Goal: Information Seeking & Learning: Find specific page/section

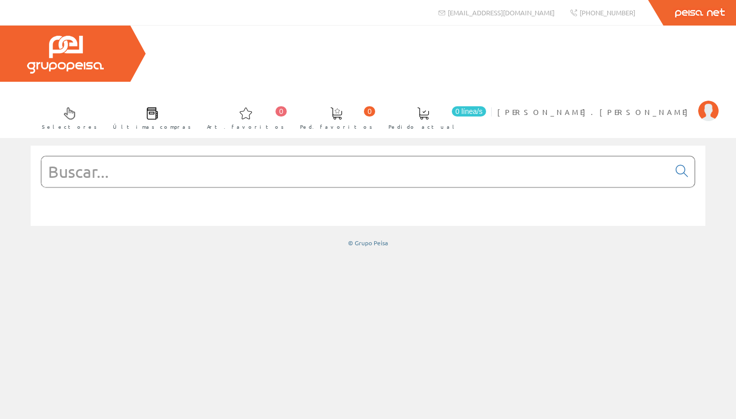
click at [142, 156] on input "text" at bounding box center [355, 171] width 628 height 31
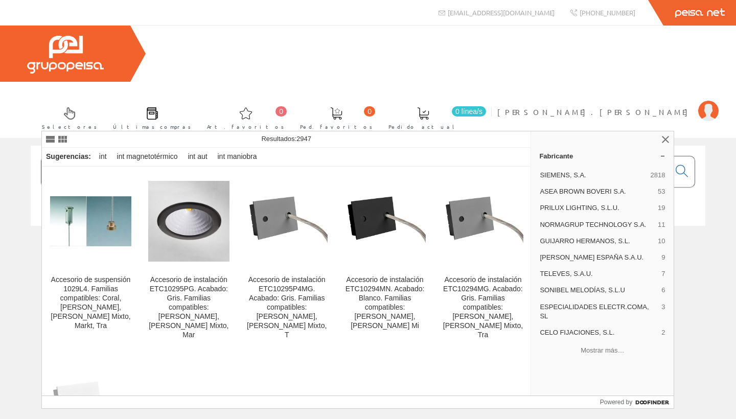
type input "i"
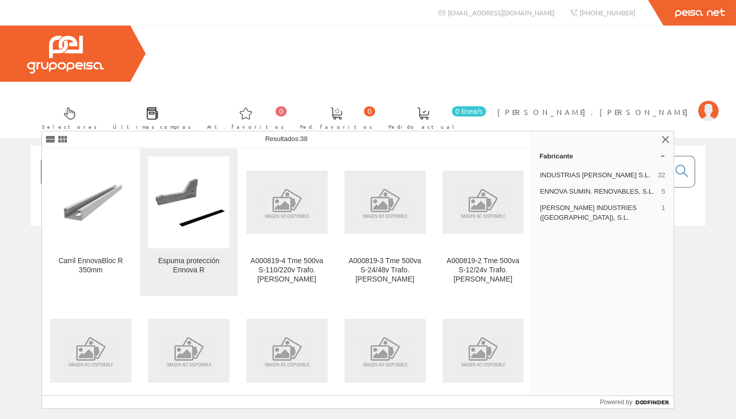
type input "enno"
click at [191, 224] on img at bounding box center [188, 202] width 81 height 64
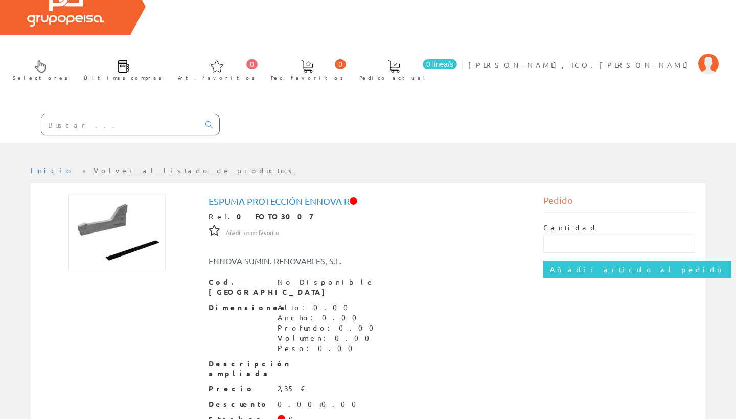
scroll to position [46, 0]
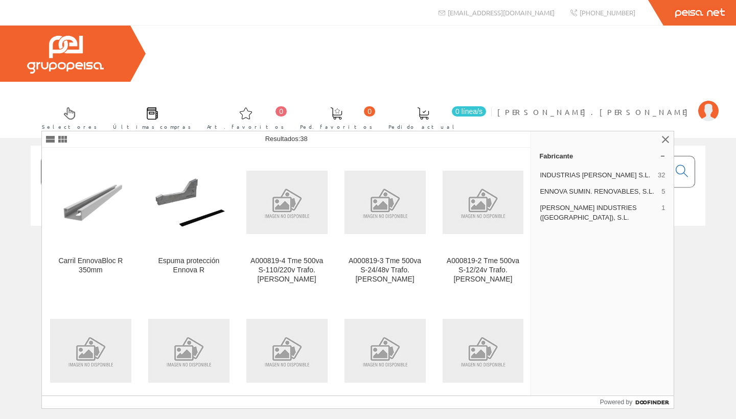
click at [129, 156] on input "enno" at bounding box center [355, 171] width 628 height 31
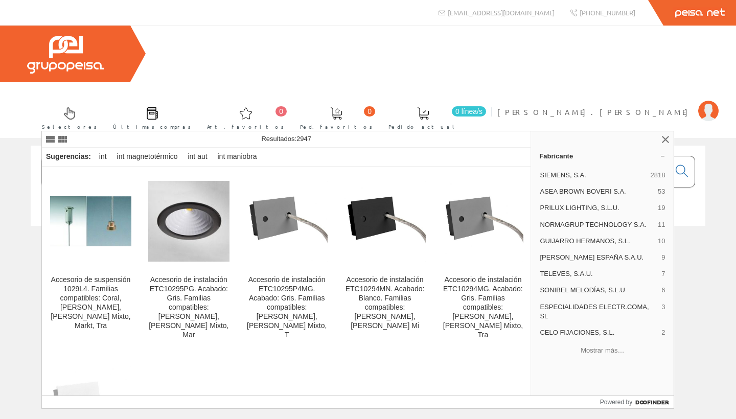
type input "i"
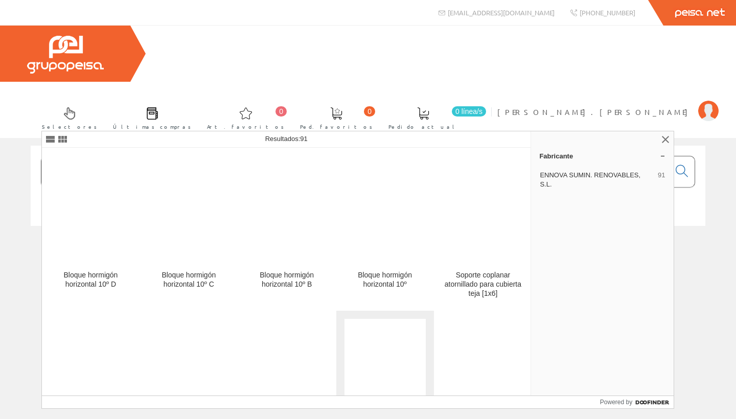
scroll to position [1868, 0]
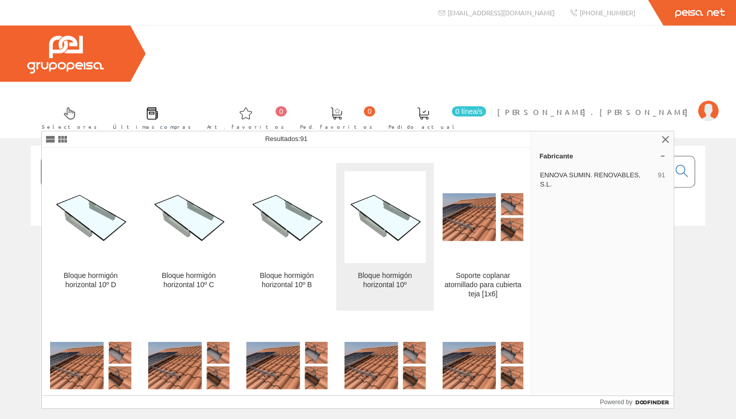
type input "ennov"
click at [391, 280] on div "Bloque hormigón horizontal 10º" at bounding box center [384, 280] width 81 height 18
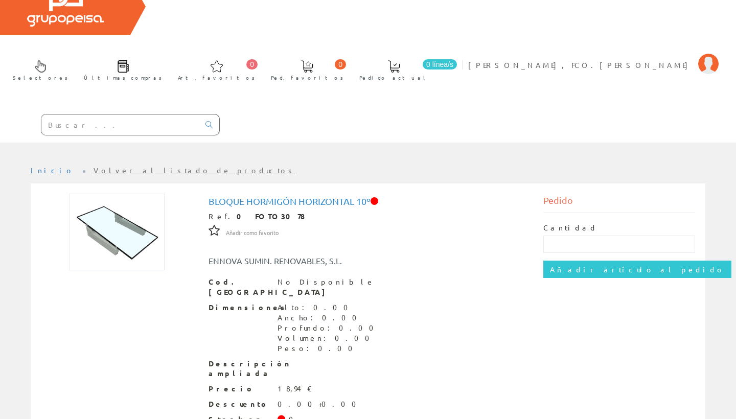
scroll to position [46, 0]
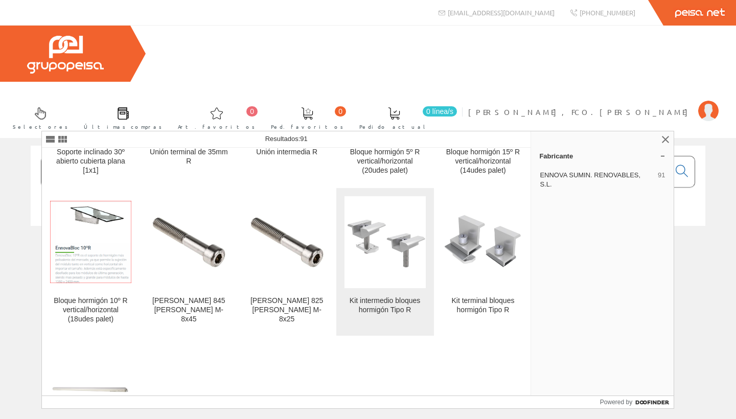
scroll to position [2448, 0]
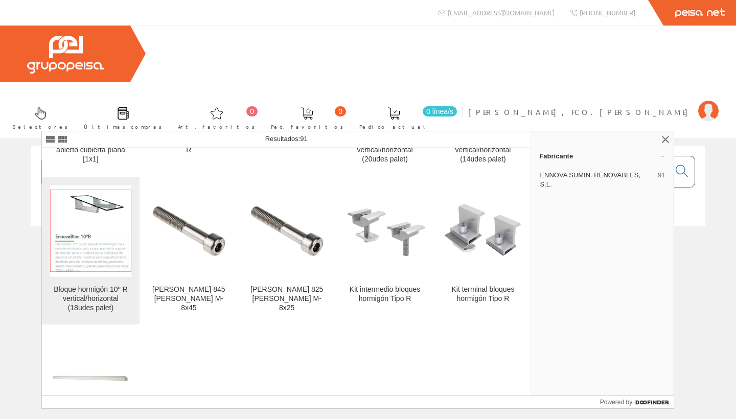
click at [86, 296] on div "Bloque hormigón 10º R vertical/horizontal (18udes palet)" at bounding box center [90, 299] width 81 height 28
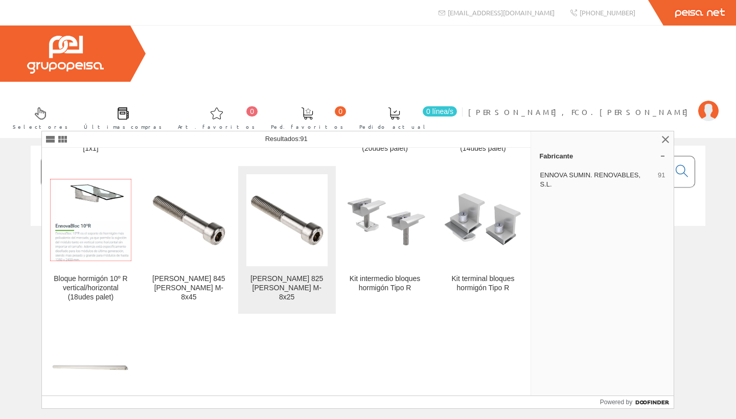
scroll to position [2461, 0]
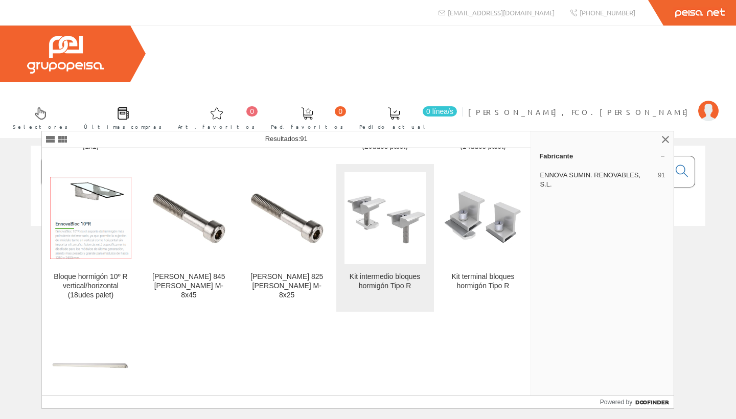
click at [396, 290] on div "Kit intermedio bloques hormigón Tipo R" at bounding box center [384, 281] width 81 height 18
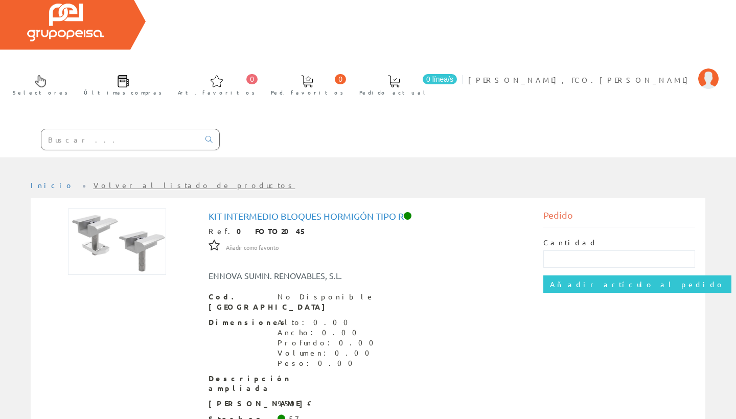
scroll to position [32, 0]
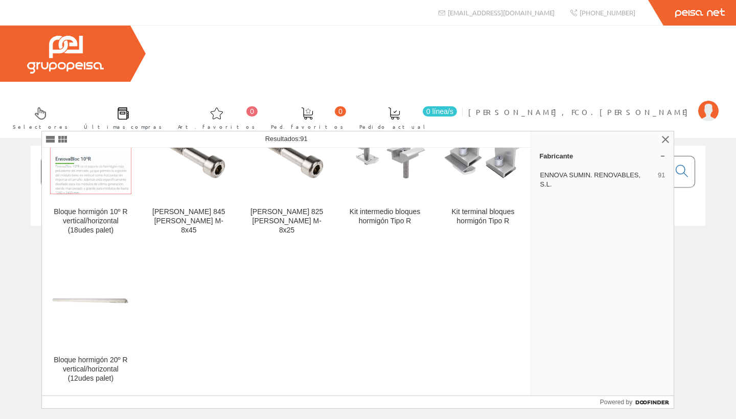
scroll to position [2526, 0]
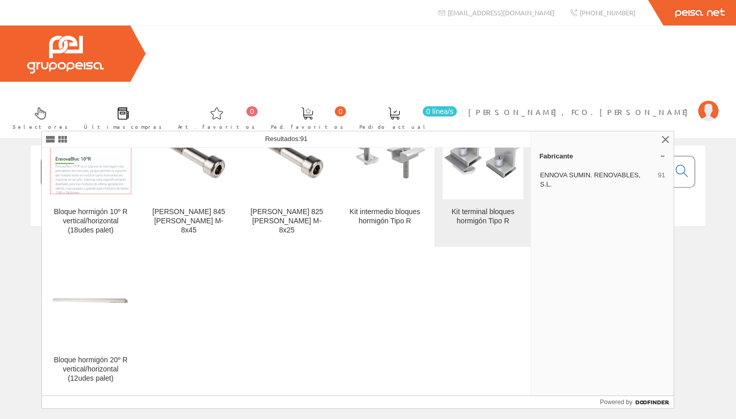
click at [487, 212] on div "Kit terminal bloques hormigón Tipo R" at bounding box center [482, 216] width 81 height 18
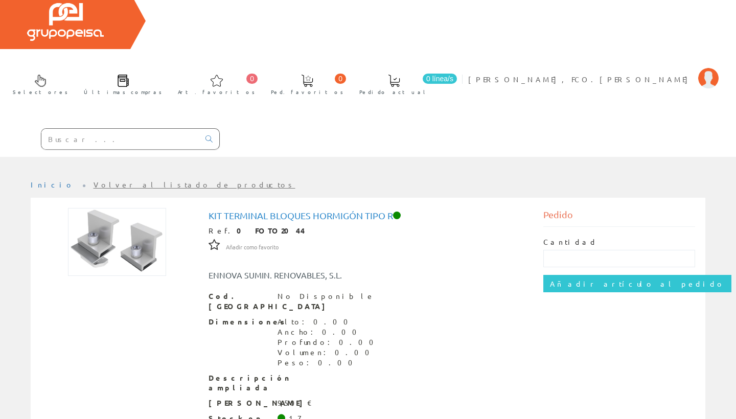
scroll to position [32, 0]
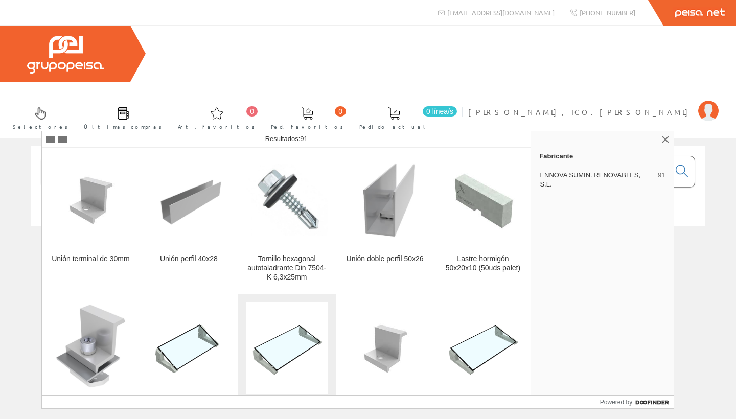
scroll to position [1457, 0]
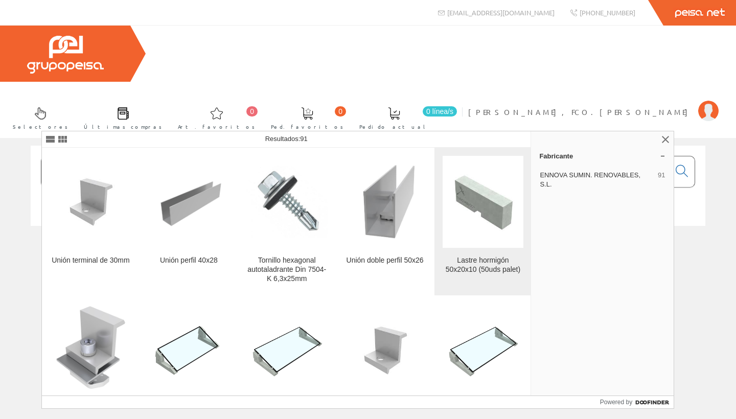
click at [490, 209] on img at bounding box center [482, 201] width 81 height 65
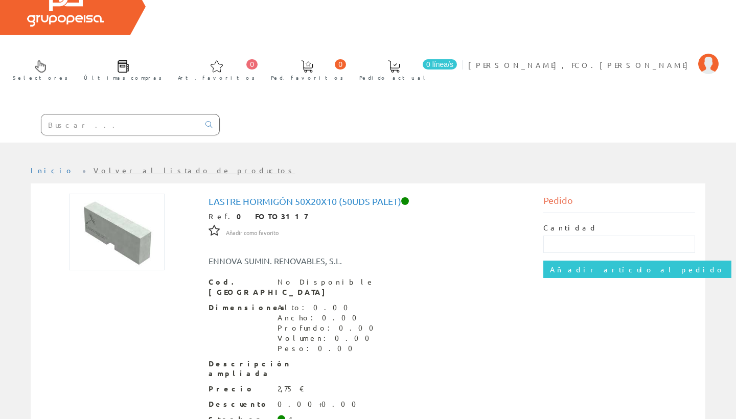
scroll to position [46, 0]
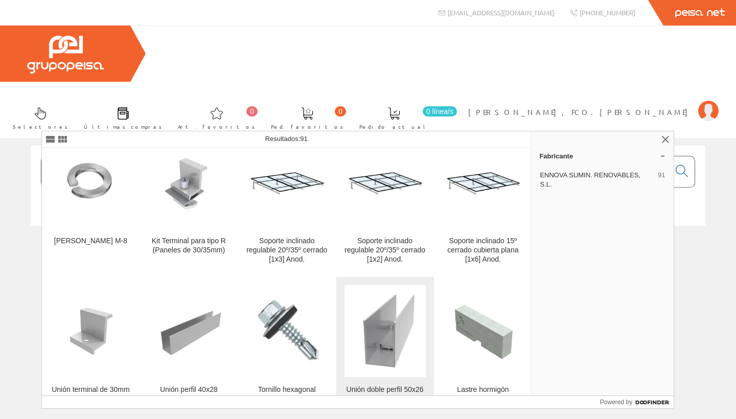
scroll to position [1333, 0]
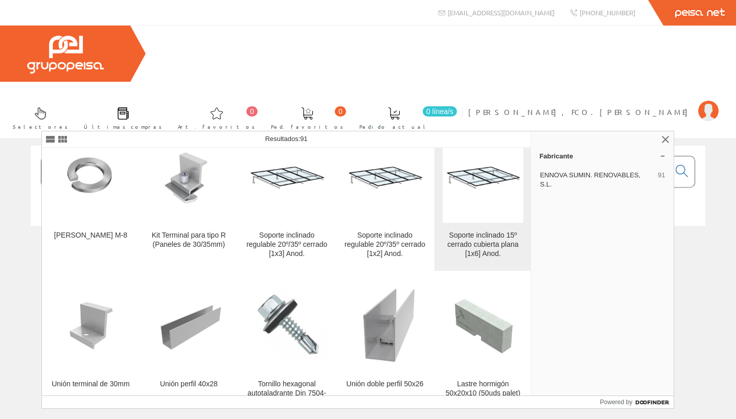
click at [490, 244] on div "Soporte inclinado 15º cerrado cubierta plana [1x6] Anod." at bounding box center [482, 245] width 81 height 28
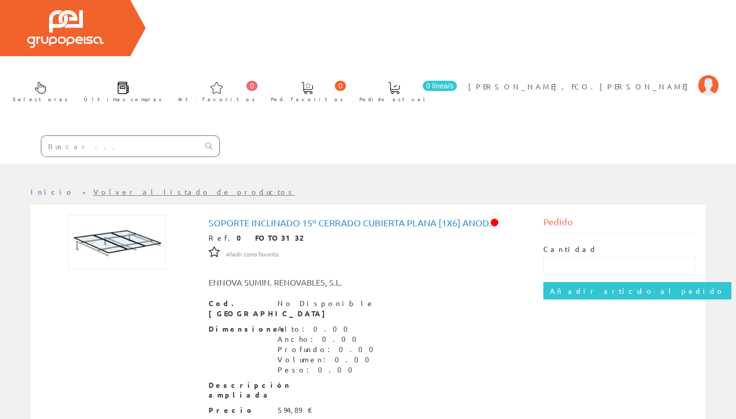
scroll to position [31, 0]
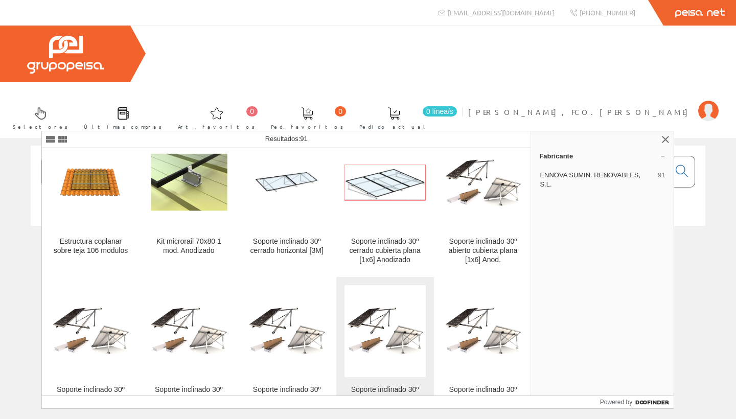
scroll to position [897, 0]
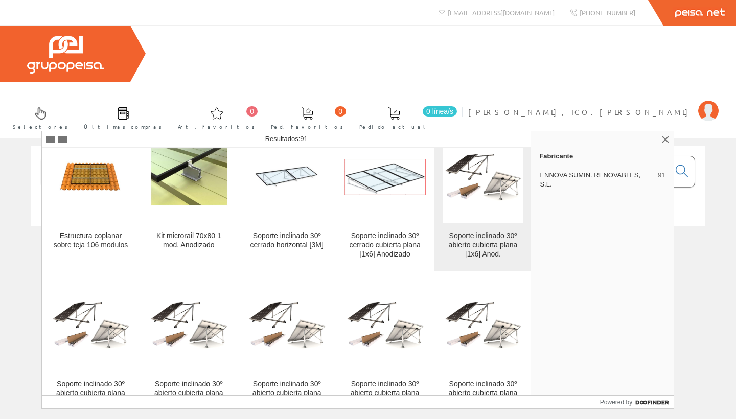
click at [481, 241] on div "Soporte inclinado 30º abierto cubierta plana [1x6] Anod." at bounding box center [482, 245] width 81 height 28
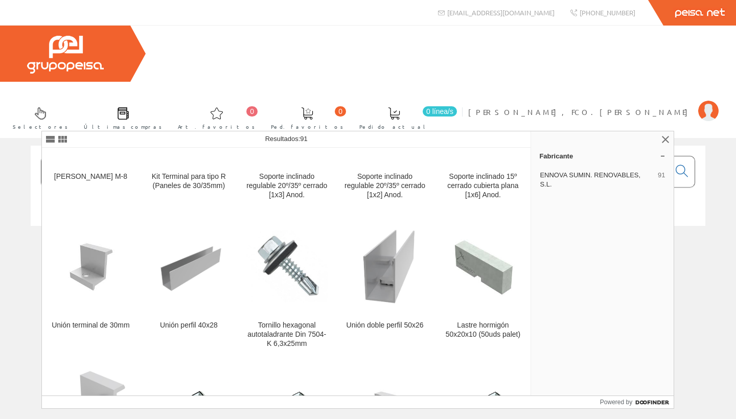
scroll to position [1395, 0]
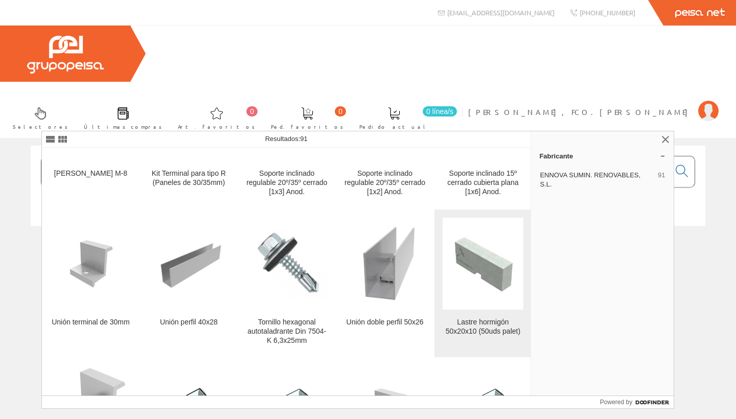
click at [487, 273] on img at bounding box center [482, 263] width 81 height 65
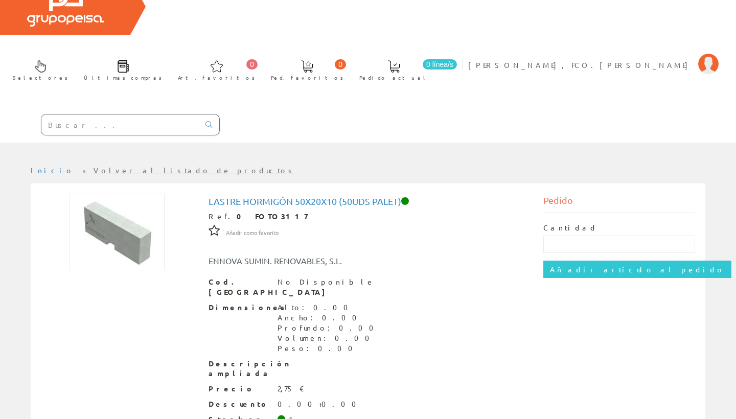
scroll to position [46, 0]
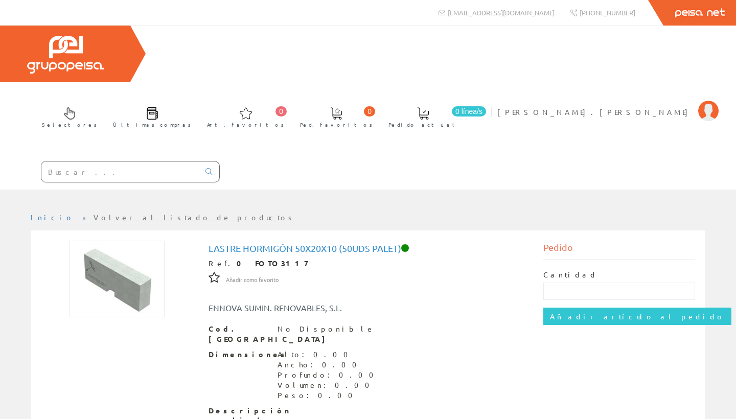
scroll to position [46, 0]
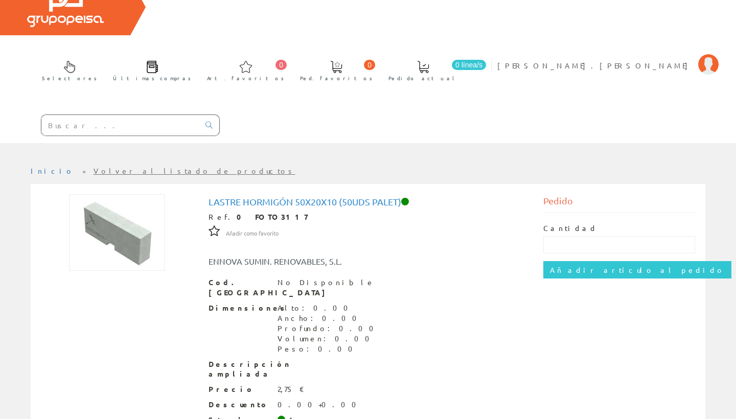
click at [154, 115] on input "text" at bounding box center [120, 125] width 158 height 20
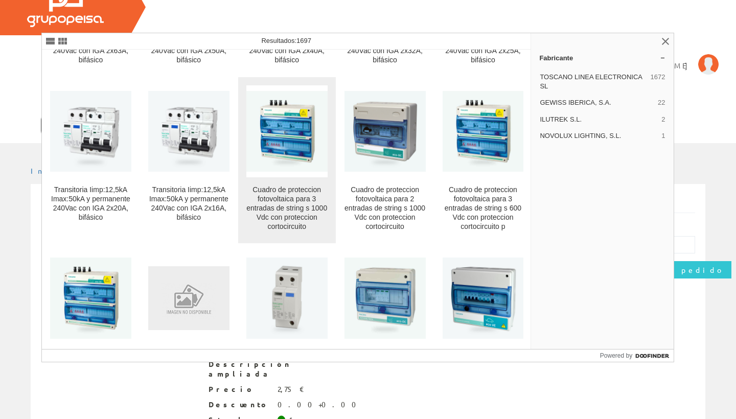
scroll to position [4989, 0]
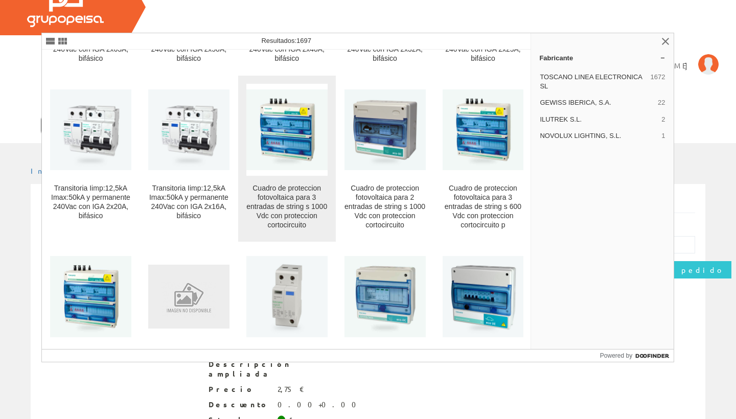
type input "toscano"
click at [293, 184] on div "Cuadro de proteccion fotovoltaica para 3 entradas de string s 1000 Vdc con prot…" at bounding box center [286, 207] width 81 height 46
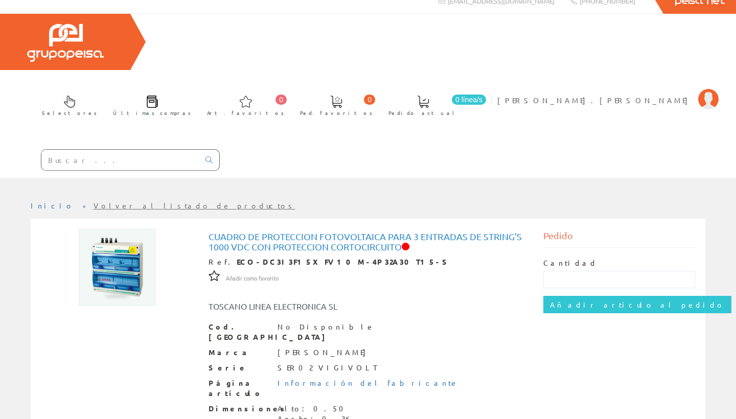
scroll to position [11, 0]
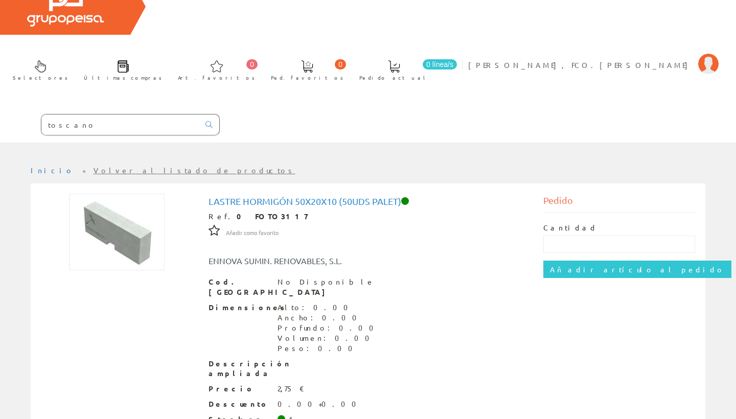
scroll to position [46, 0]
click at [163, 115] on input "toscano" at bounding box center [120, 125] width 158 height 20
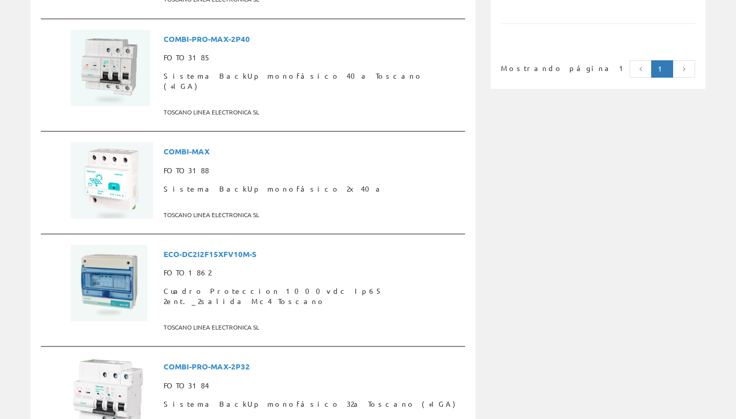
scroll to position [768, 0]
click at [237, 244] on span "ECO-DC2I2F15XFV10M-S" at bounding box center [311, 253] width 297 height 19
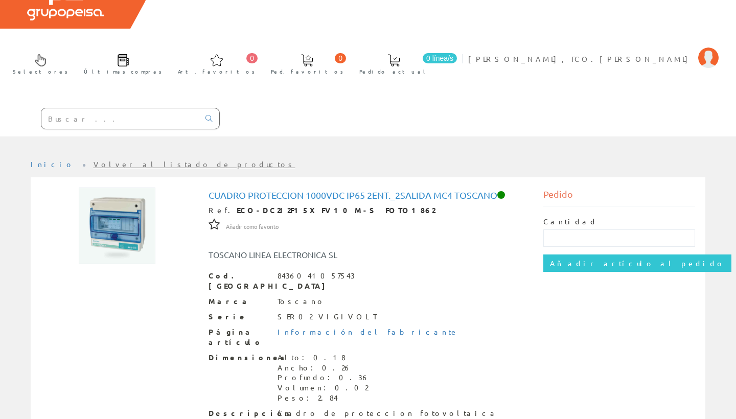
scroll to position [21, 0]
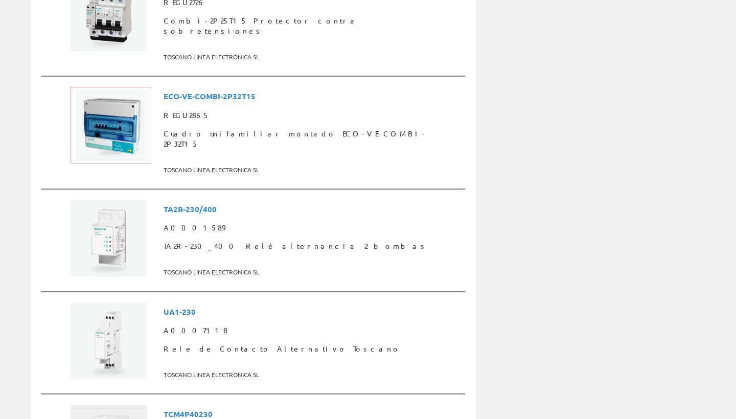
scroll to position [2593, 0]
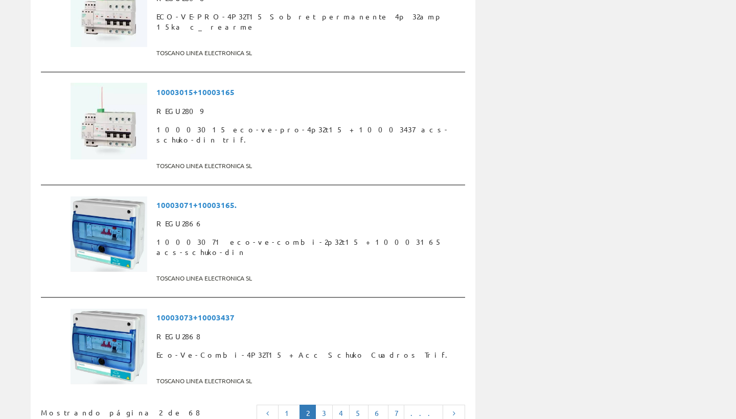
scroll to position [2625, 0]
click at [333, 405] on link "3" at bounding box center [323, 413] width 17 height 17
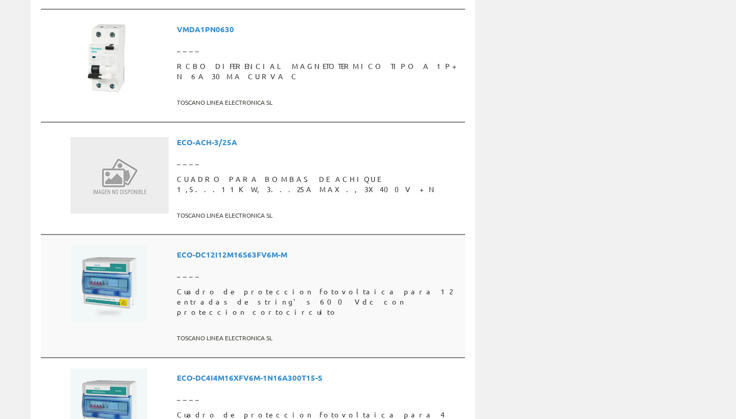
scroll to position [1873, 0]
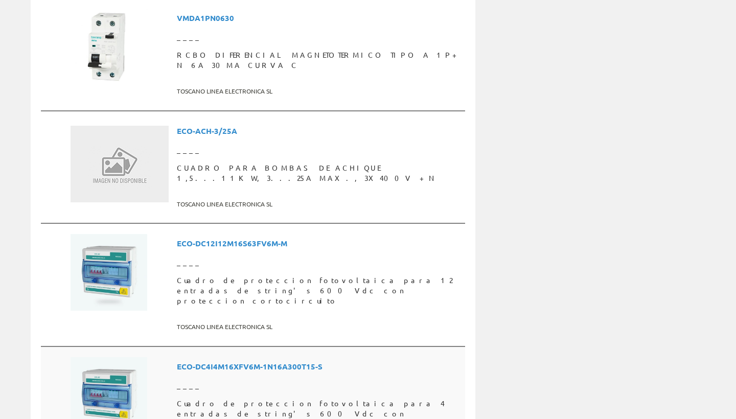
click at [264, 357] on span "ECO-DC4I4M16XFV6M-1N16A300T15-S" at bounding box center [319, 366] width 284 height 19
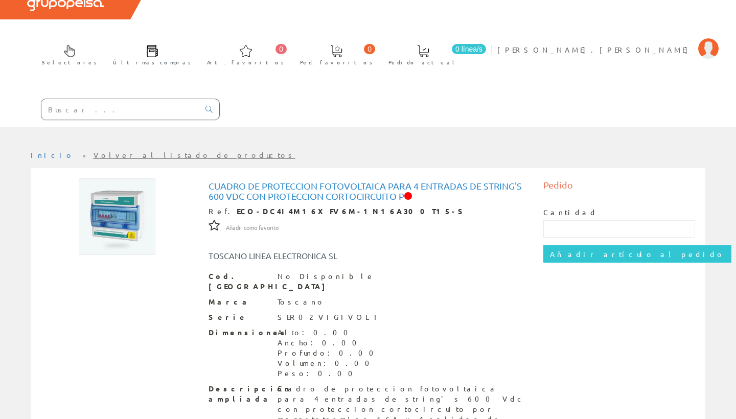
scroll to position [61, 0]
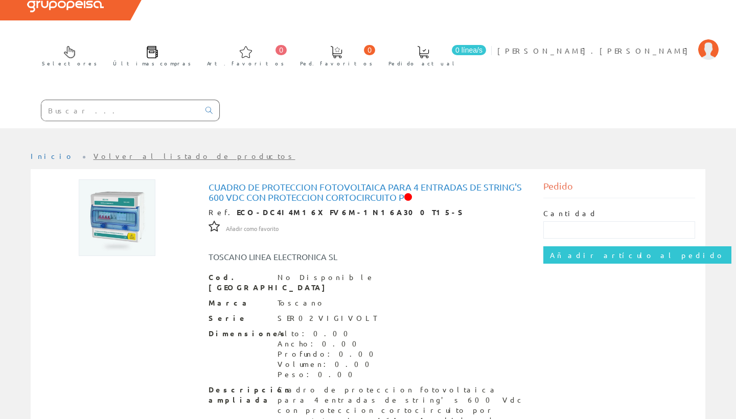
drag, startPoint x: 358, startPoint y: 155, endPoint x: 223, endPoint y: 151, distance: 134.9
click at [223, 207] on div "Ref. ECO-DC4I4M16XFV6M-1N16A300T15-S" at bounding box center [367, 212] width 319 height 10
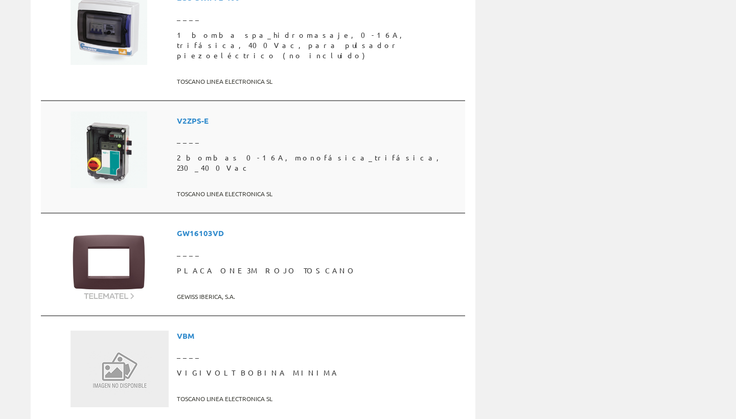
scroll to position [2581, 0]
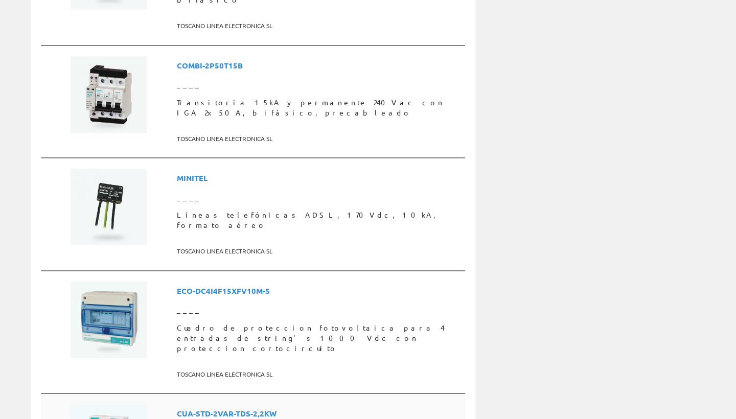
scroll to position [1310, 0]
click at [199, 319] on span "Cuadro de proteccion fotovoltaica para 4 entradas de string's 1000 Vdc con prot…" at bounding box center [319, 338] width 284 height 39
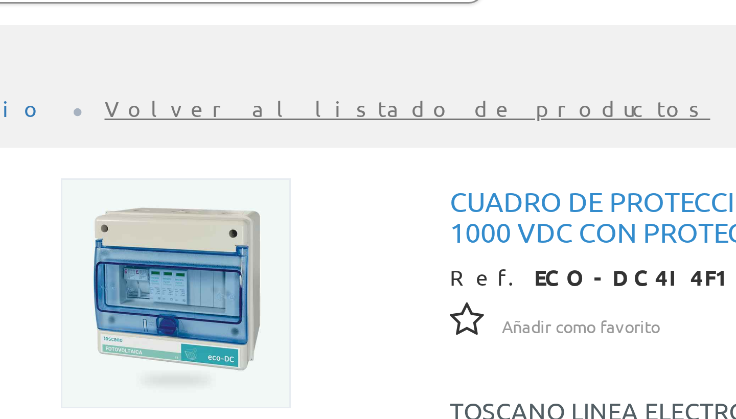
scroll to position [77, 0]
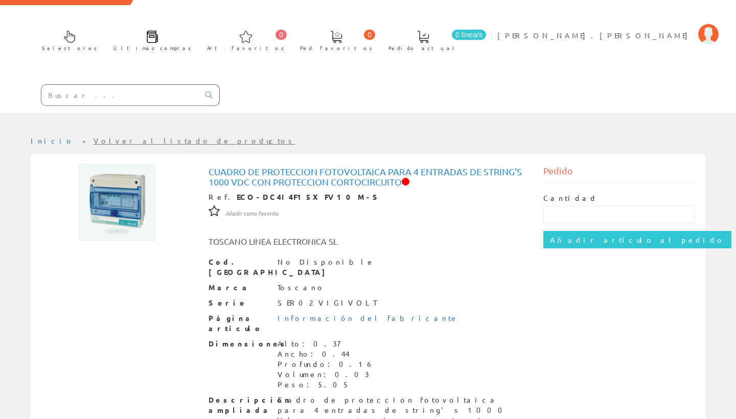
drag, startPoint x: 310, startPoint y: 138, endPoint x: 223, endPoint y: 138, distance: 86.3
click at [223, 192] on div "Ref. ECO-DC4I4F15XFV10M-S" at bounding box center [367, 197] width 319 height 10
copy div "ECO-DC4I4F15XFV10M-S"
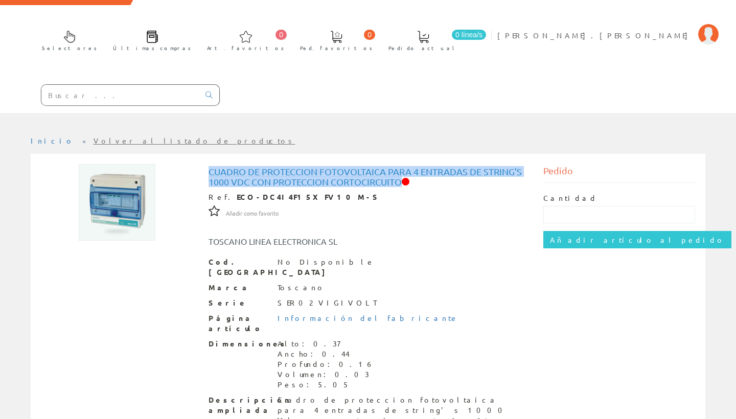
drag, startPoint x: 401, startPoint y: 124, endPoint x: 209, endPoint y: 111, distance: 192.0
click at [209, 167] on h1 "Cuadro de proteccion fotovoltaica para 4 entradas de string's 1000 Vdc con prot…" at bounding box center [367, 177] width 319 height 20
copy h1 "Cuadro de proteccion fotovoltaica para 4 entradas de string's 1000 Vdc con prot…"
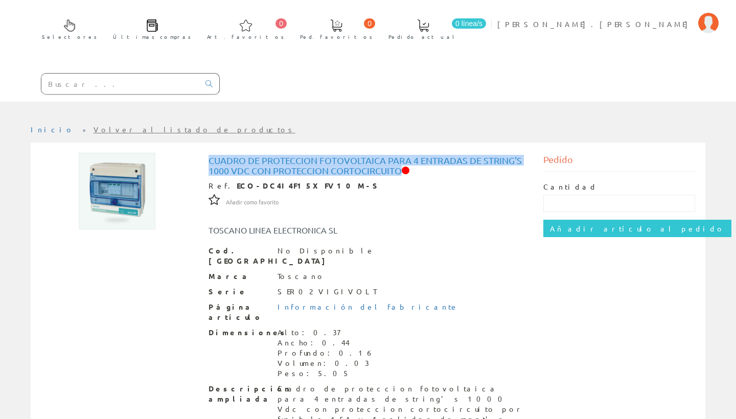
scroll to position [84, 0]
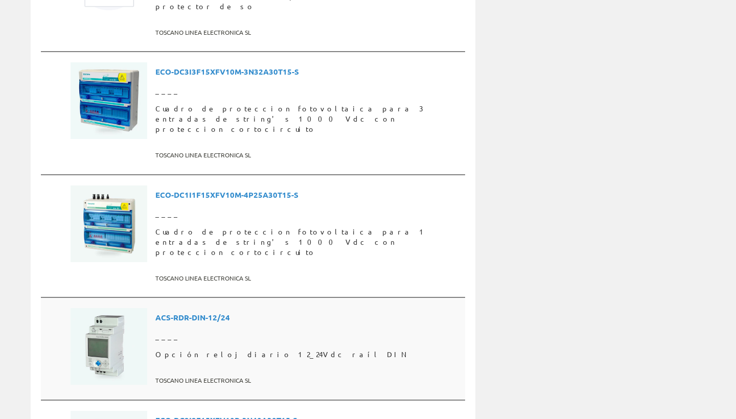
scroll to position [2188, 0]
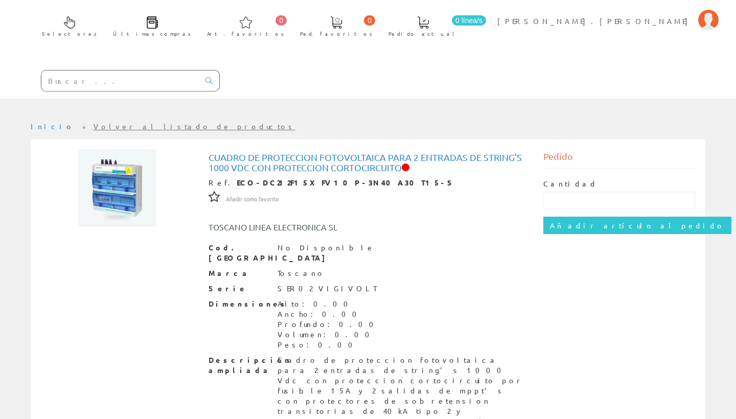
scroll to position [90, 0]
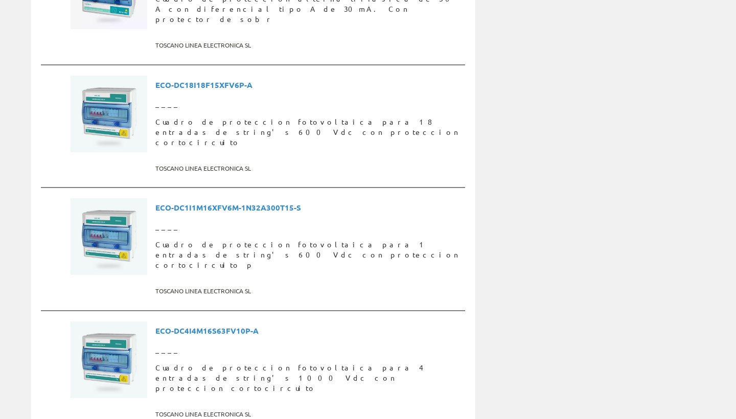
scroll to position [2316, 0]
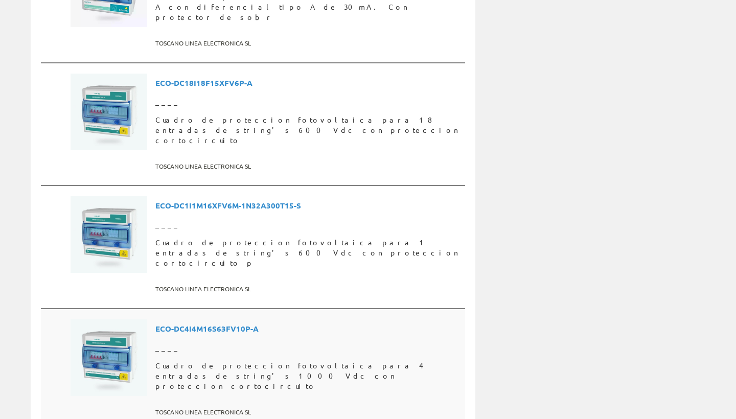
click at [243, 357] on span "Cuadro de proteccion fotovoltaica para 4 entradas de string's 1000 Vdc con prot…" at bounding box center [308, 376] width 306 height 39
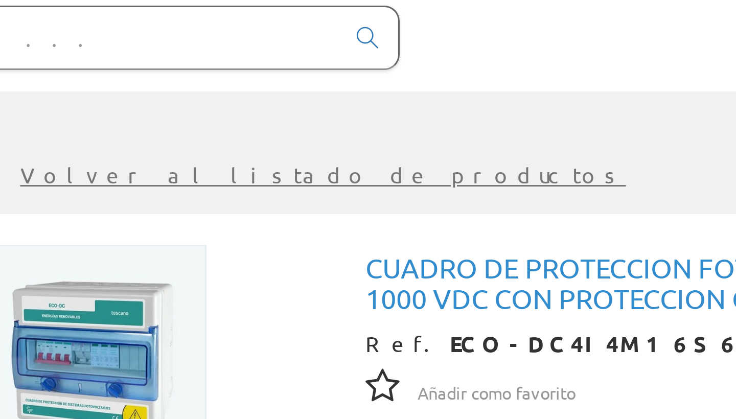
scroll to position [29, 0]
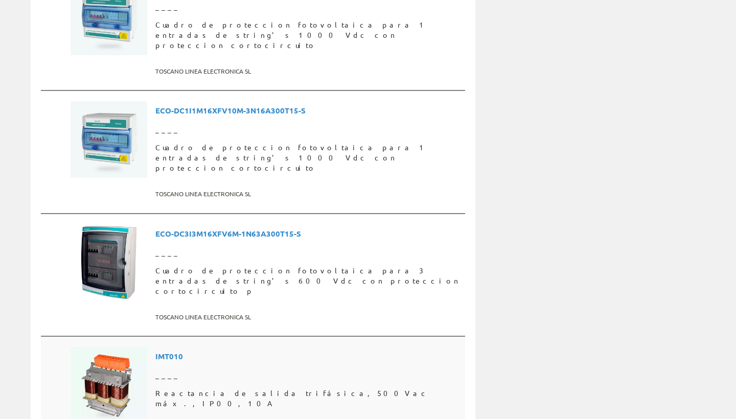
scroll to position [2617, 0]
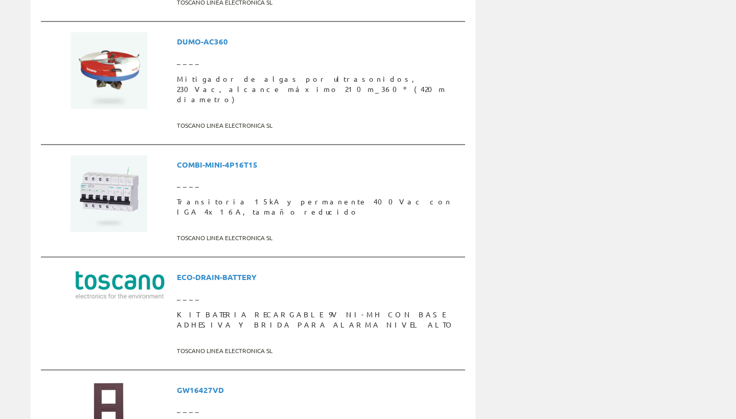
scroll to position [2565, 0]
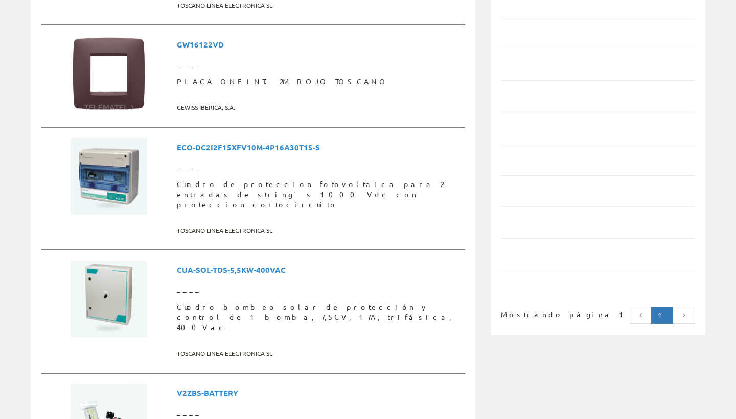
scroll to position [540, 0]
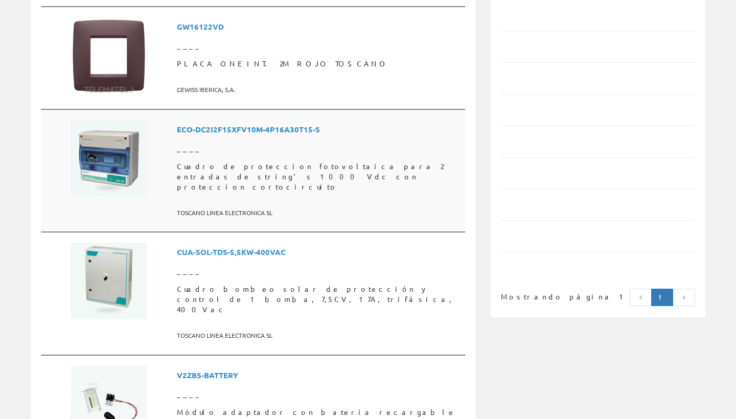
click at [248, 157] on span "Cuadro de proteccion fotovoltaica para 2 entradas de string's 1000 Vdc con prot…" at bounding box center [319, 176] width 284 height 39
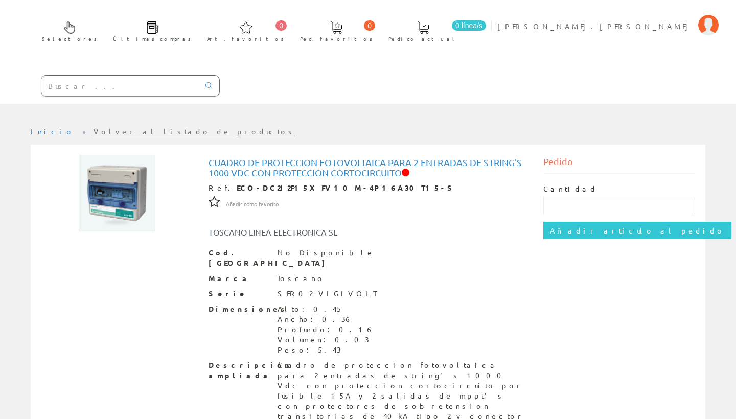
scroll to position [89, 0]
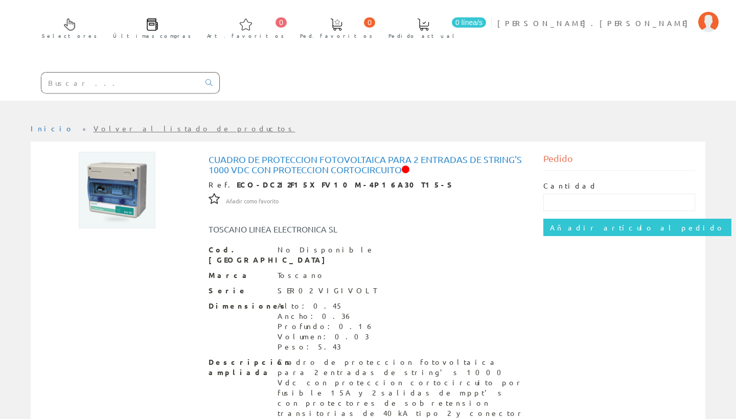
click at [150, 73] on input "text" at bounding box center [120, 83] width 158 height 20
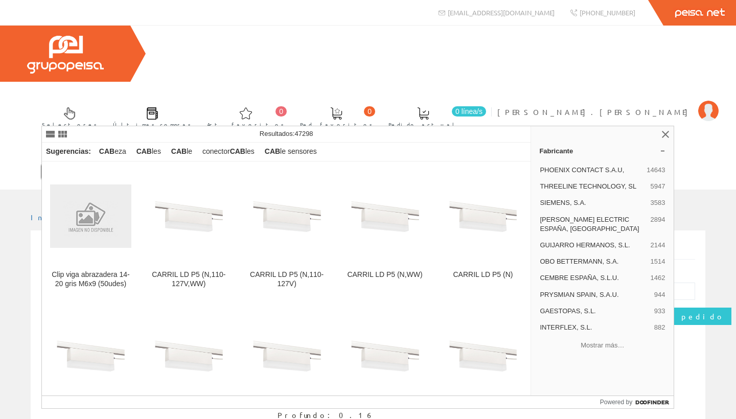
type input "C"
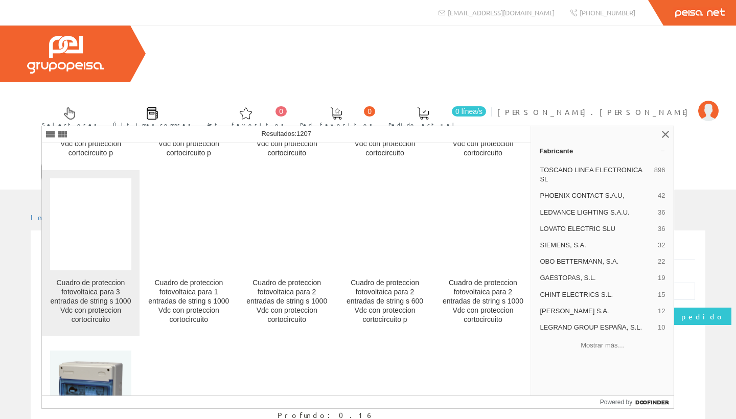
scroll to position [10044, 0]
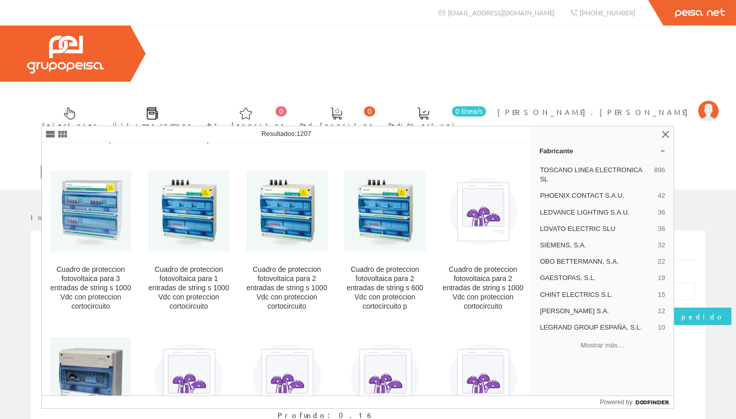
click at [118, 161] on input "FOTOVO" at bounding box center [120, 171] width 158 height 20
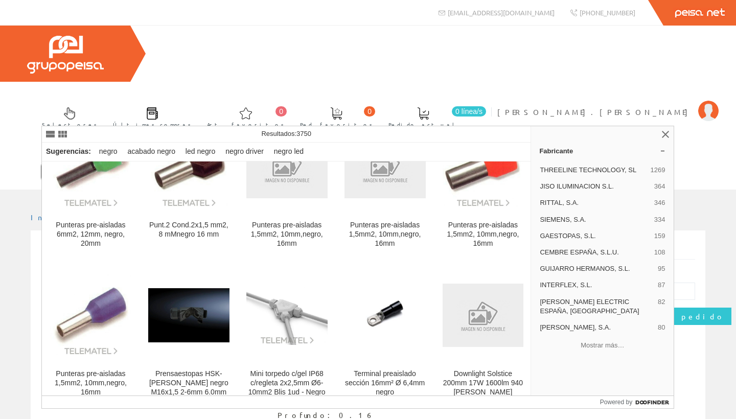
scroll to position [239, 0]
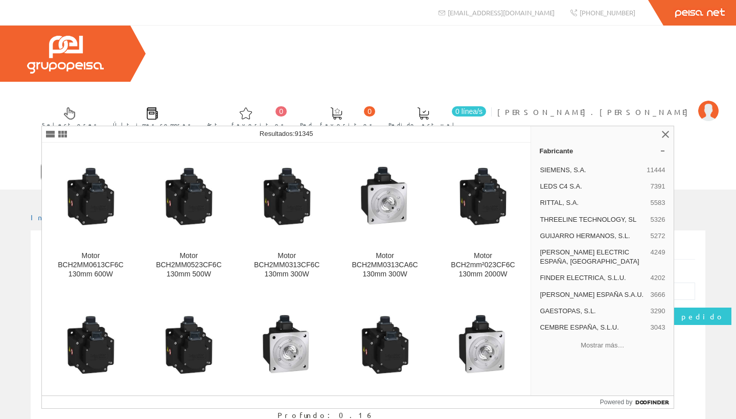
type input "6"
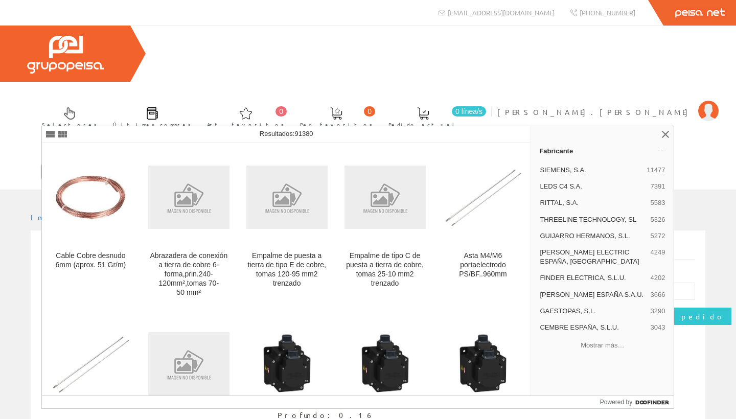
type input "C"
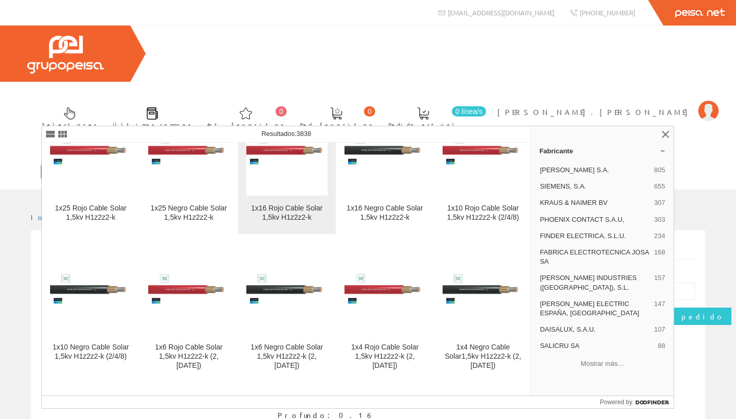
scroll to position [49, 0]
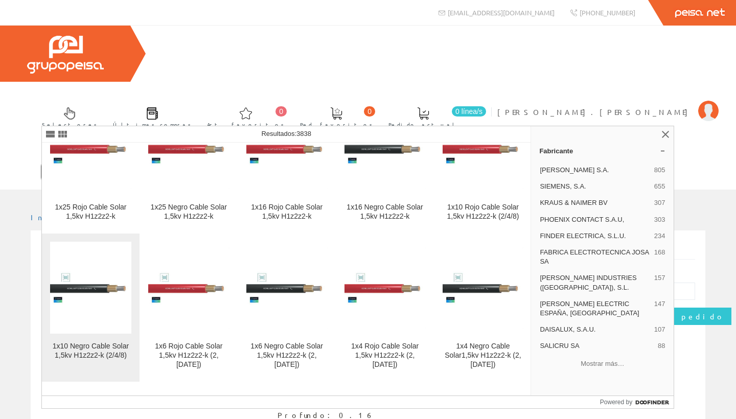
type input "SOLAR"
click at [90, 304] on img at bounding box center [90, 287] width 81 height 81
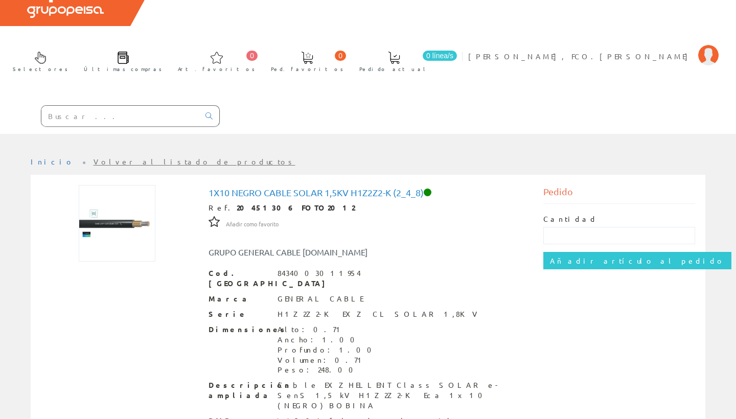
scroll to position [56, 0]
drag, startPoint x: 427, startPoint y: 136, endPoint x: 209, endPoint y: 139, distance: 217.2
click at [209, 188] on h1 "1x10 Negro Cable Solar 1,5kv H1z2z2-k (2_4_8)" at bounding box center [367, 193] width 319 height 10
copy h1 "1x10 Negro Cable Solar 1,5kv H1z2z2-k (2_4_8)"
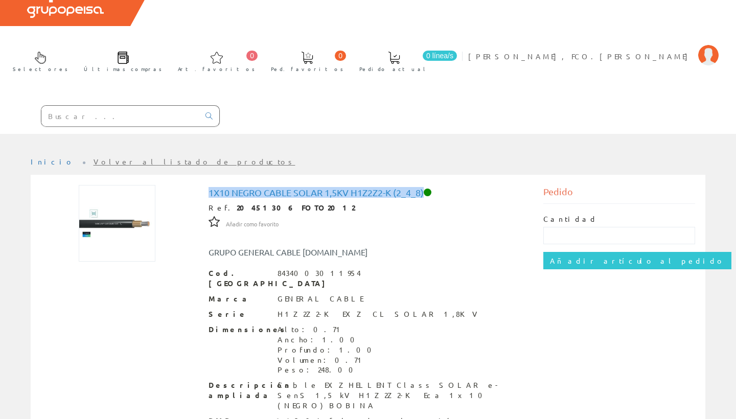
scroll to position [56, 0]
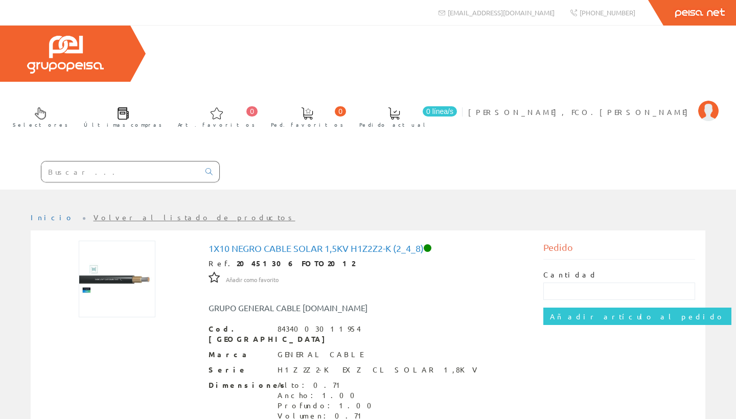
scroll to position [56, 0]
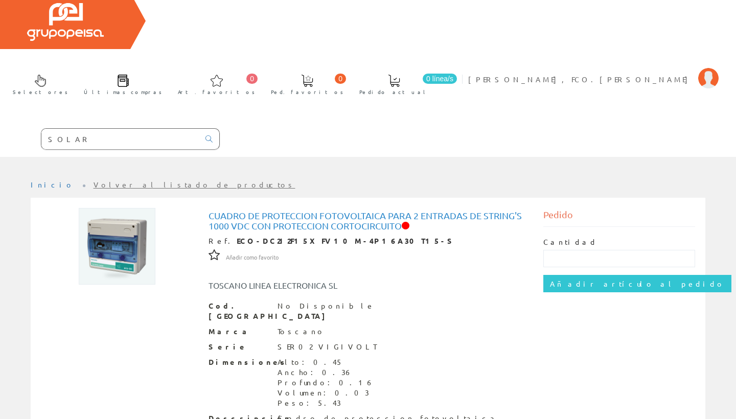
scroll to position [33, 0]
click at [104, 129] on input "SOLAR" at bounding box center [120, 139] width 158 height 20
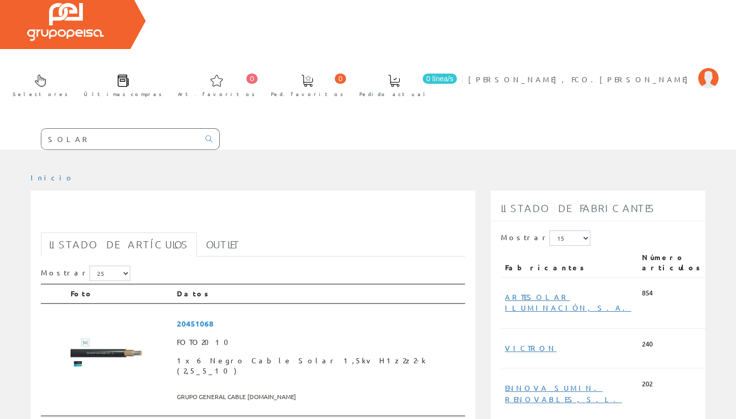
scroll to position [38, 0]
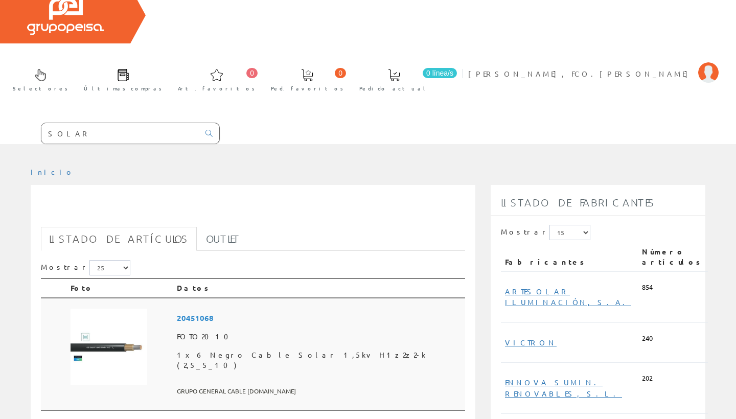
click at [220, 309] on span "20451068" at bounding box center [319, 318] width 284 height 19
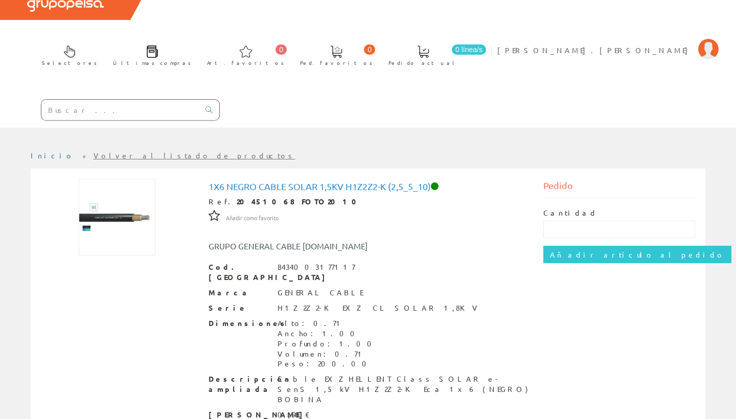
scroll to position [61, 0]
click at [154, 100] on input "text" at bounding box center [120, 110] width 158 height 20
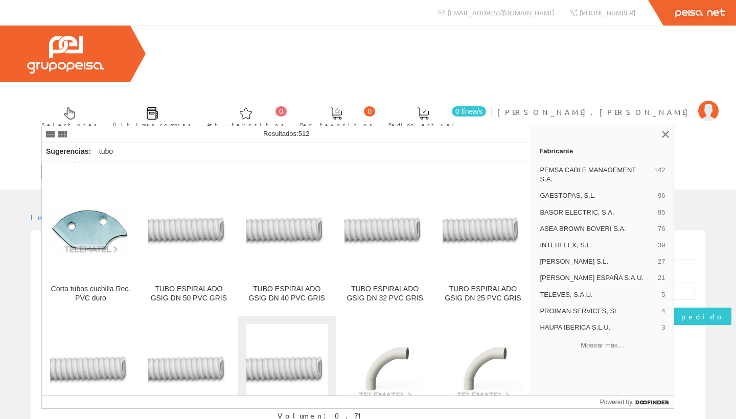
scroll to position [2427, 0]
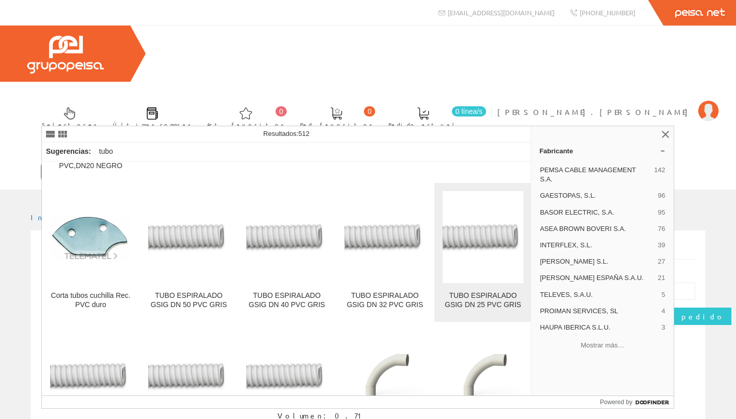
type input "TUBO PVC"
click at [478, 222] on img at bounding box center [482, 237] width 81 height 31
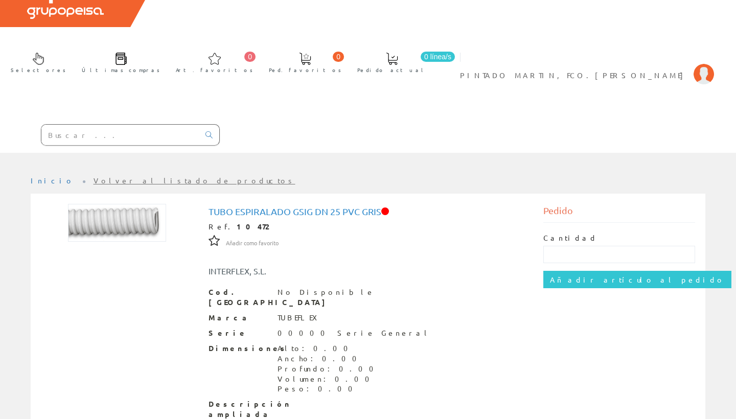
scroll to position [57, 0]
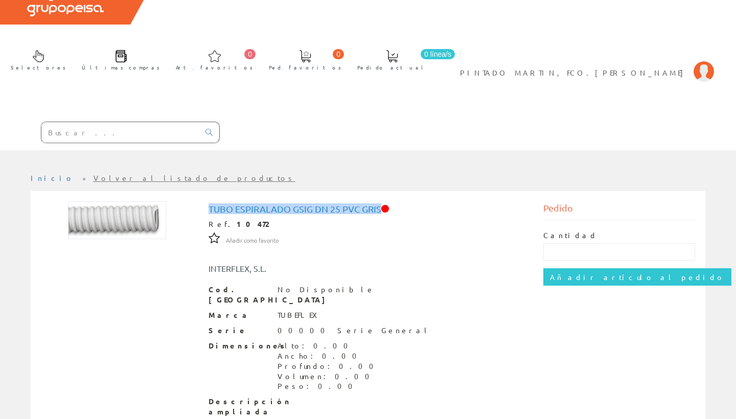
drag, startPoint x: 381, startPoint y: 134, endPoint x: 209, endPoint y: 130, distance: 171.7
click at [209, 204] on h1 "TUBO ESPIRALADO GSIG DN 25 PVC GRIS" at bounding box center [367, 209] width 319 height 10
copy h1 "TUBO ESPIRALADO GSIG DN 25 PVC GRIS"
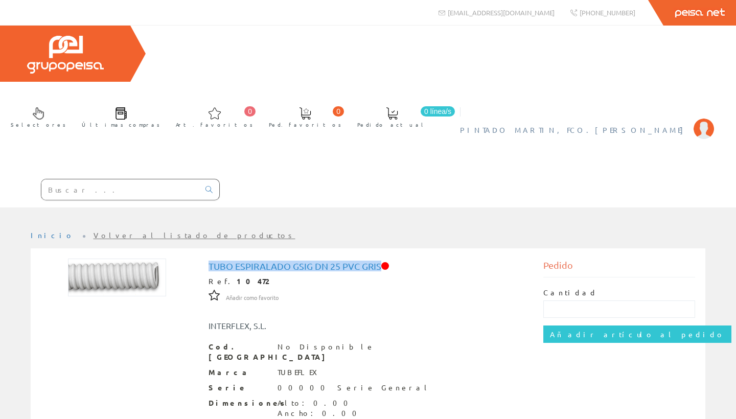
scroll to position [0, 0]
click at [670, 125] on span "PINTADO MARTIN, FCO.[PERSON_NAME]" at bounding box center [574, 130] width 228 height 10
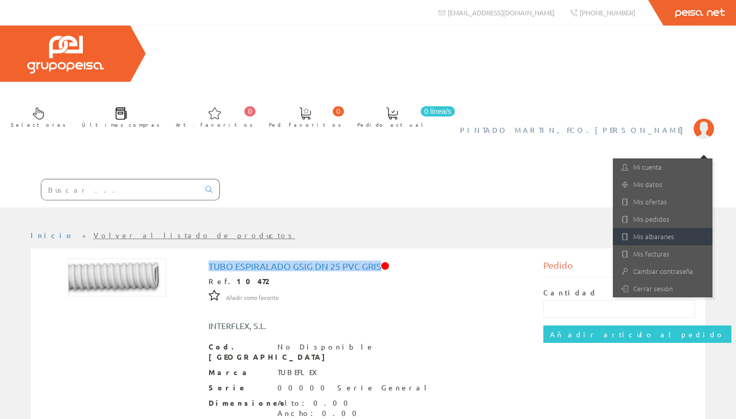
click at [652, 228] on link "Mis albaranes" at bounding box center [663, 236] width 100 height 17
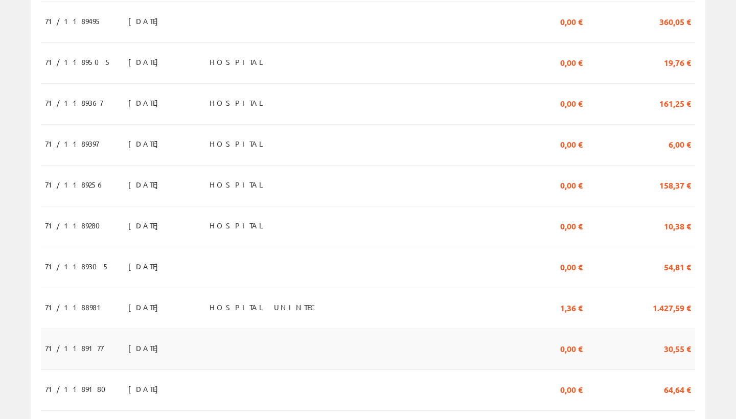
scroll to position [520, 0]
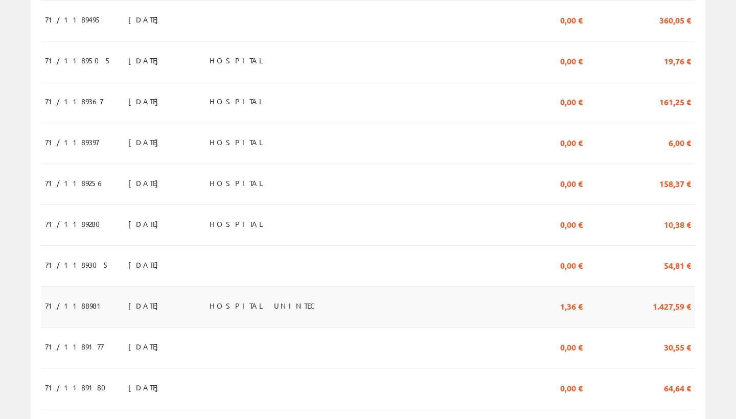
click at [664, 297] on span "1.427,59 €" at bounding box center [671, 305] width 38 height 17
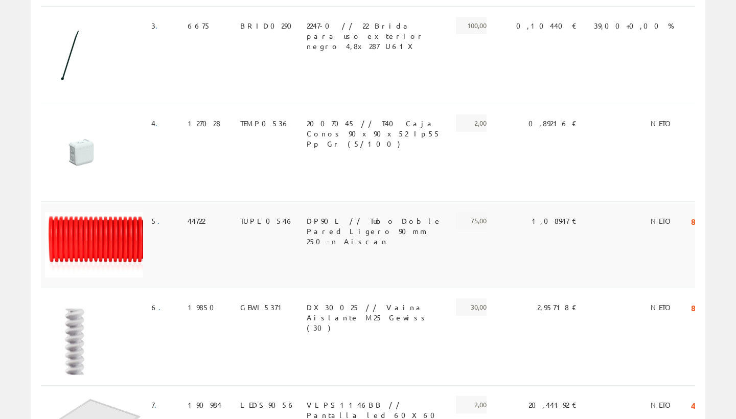
scroll to position [515, 0]
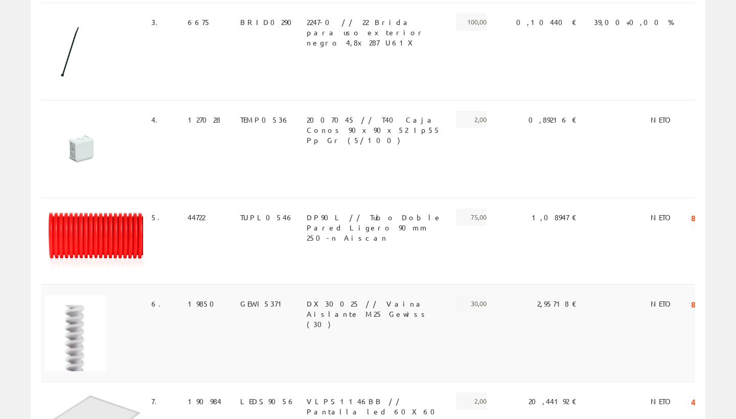
click at [343, 295] on span "DX30025 // Vaina Aislante M25 Gewiss (30)" at bounding box center [375, 303] width 136 height 17
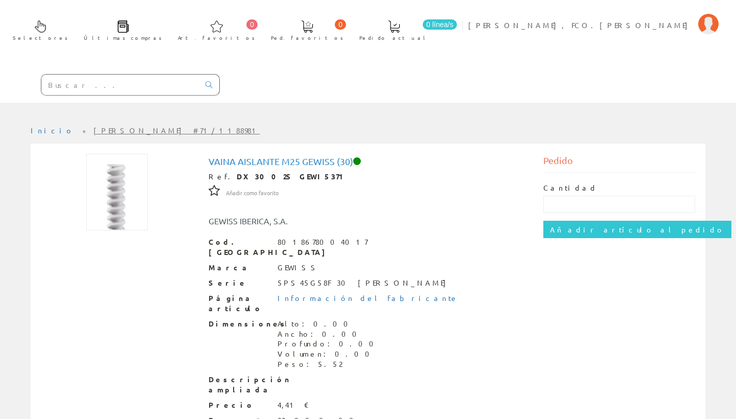
scroll to position [88, 0]
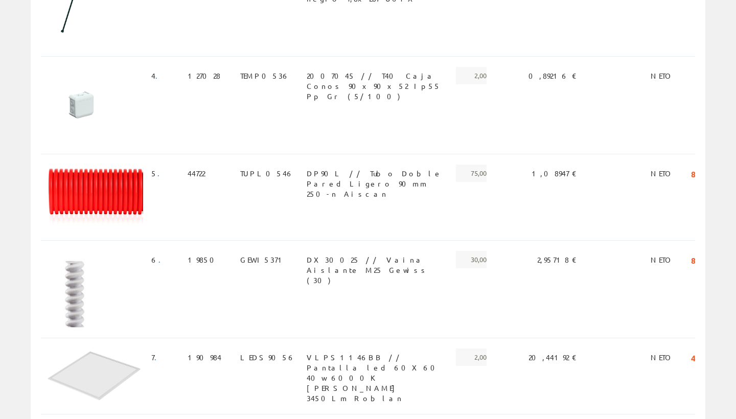
scroll to position [548, 0]
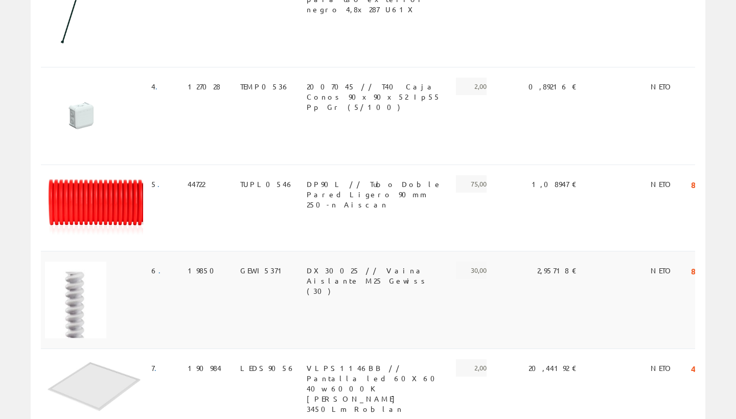
click at [364, 262] on span "DX30025 // Vaina Aislante M25 Gewiss (30)" at bounding box center [375, 270] width 136 height 17
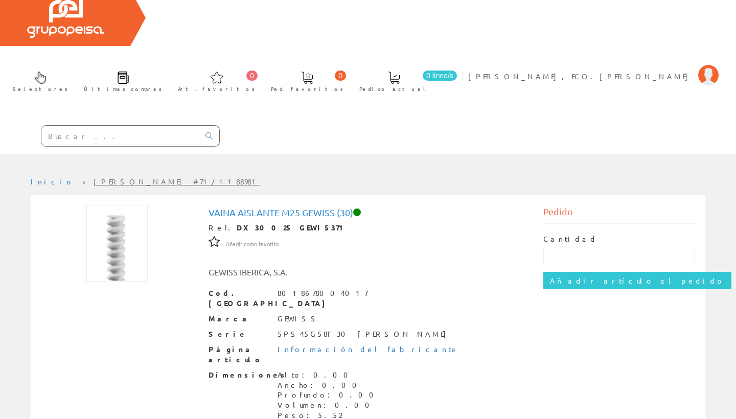
scroll to position [33, 0]
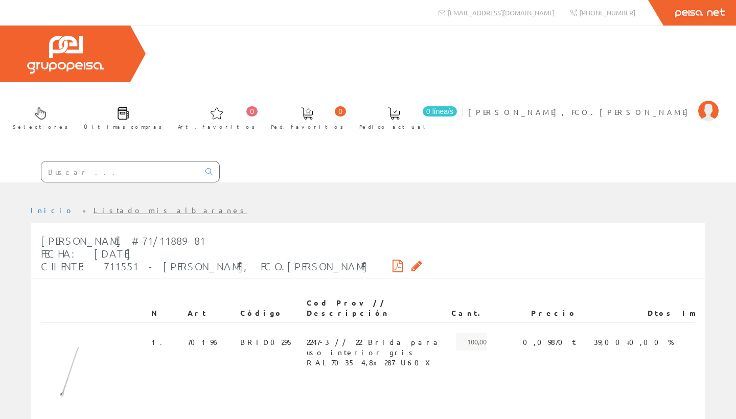
scroll to position [548, 0]
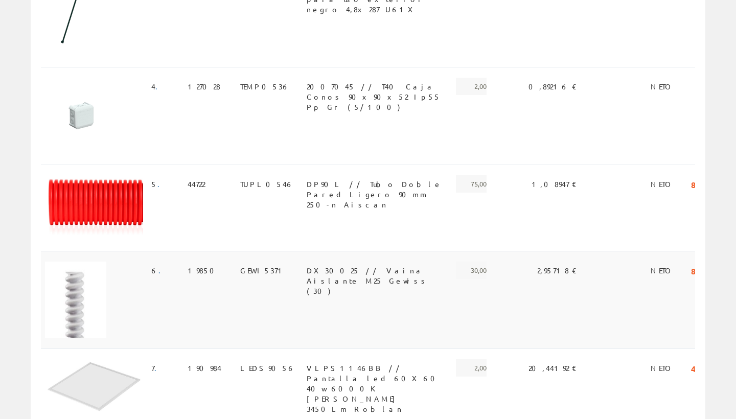
click at [324, 262] on span "DX30025 // Vaina Aislante M25 Gewiss (30)" at bounding box center [375, 270] width 136 height 17
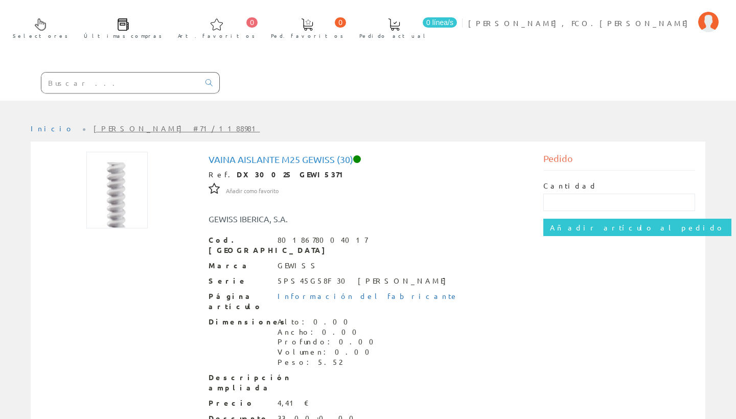
scroll to position [89, 0]
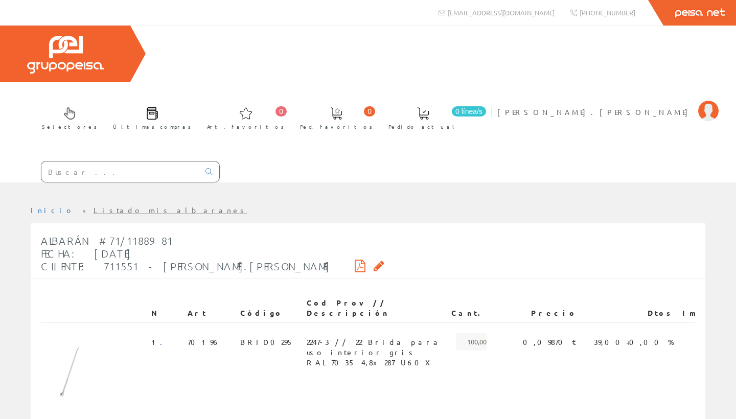
click at [142, 161] on input "text" at bounding box center [120, 171] width 158 height 20
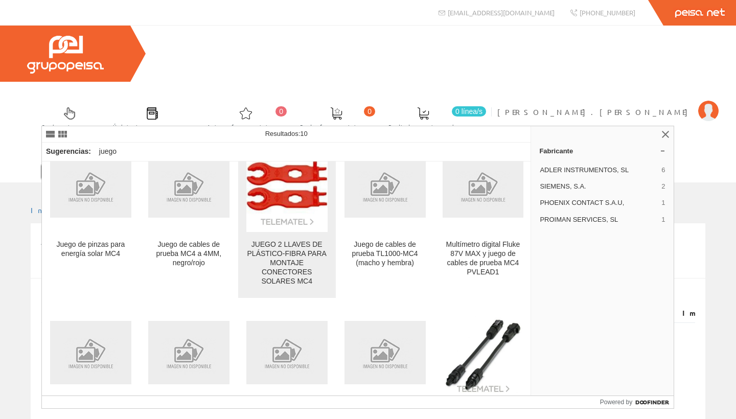
scroll to position [35, 0]
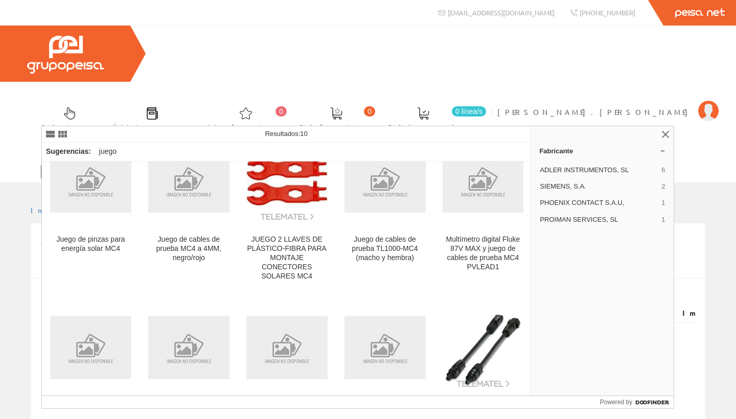
click at [69, 161] on input "JUEGO MC4" at bounding box center [120, 171] width 158 height 20
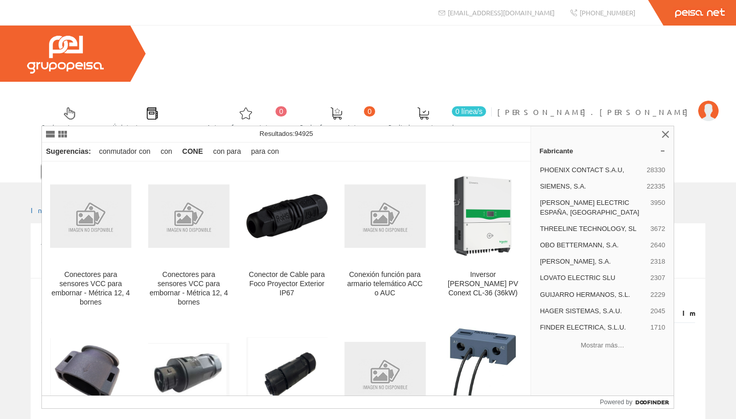
type input "CONEC"
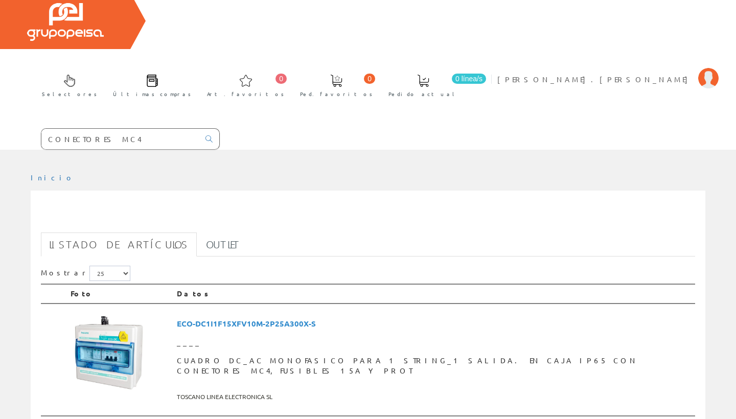
scroll to position [31, 0]
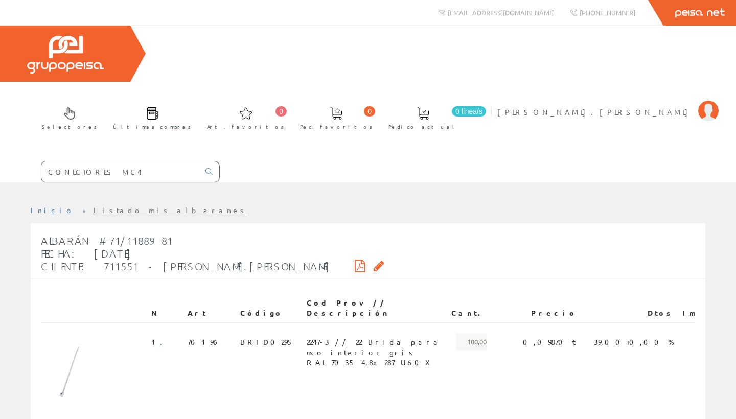
click at [158, 161] on input "CONECTORES MC4" at bounding box center [120, 171] width 158 height 20
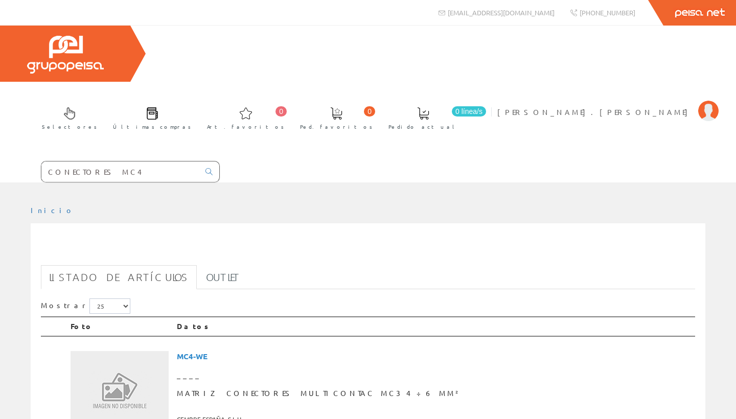
click at [136, 161] on input "CONECTORES MC4" at bounding box center [120, 171] width 158 height 20
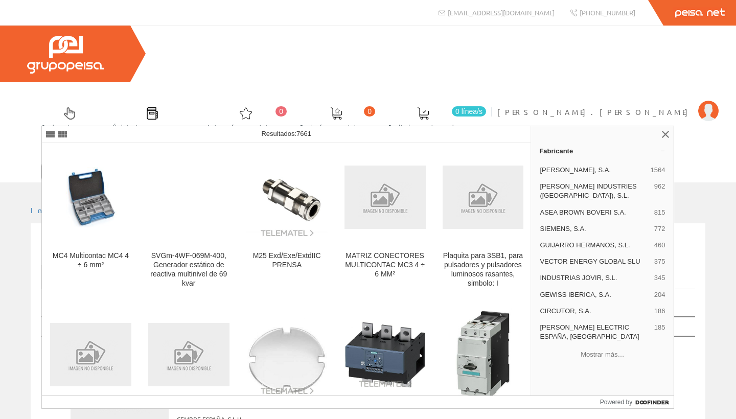
type input "MC4"
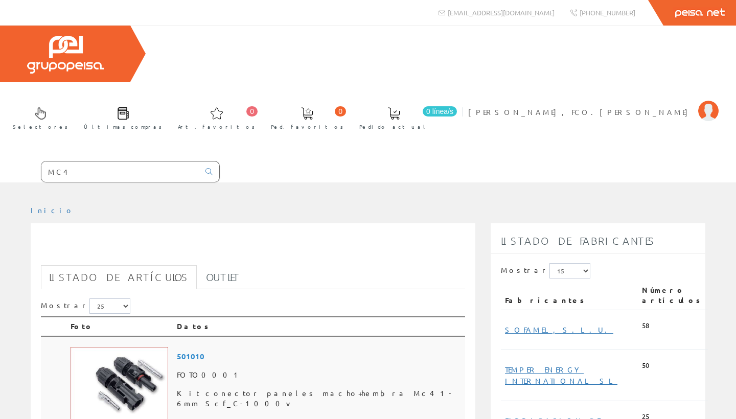
click at [226, 384] on span "Kit conector paneles macho+hembra Mc4 1-6mm Scf_C-1000v" at bounding box center [319, 398] width 284 height 29
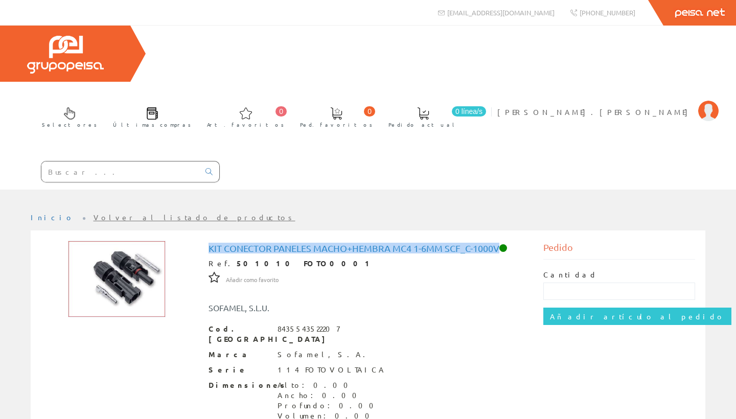
drag, startPoint x: 501, startPoint y: 190, endPoint x: 202, endPoint y: 196, distance: 298.9
click at [202, 241] on div "Kit conector paneles macho+hembra Mc4 1-6mm Scf_C-1000v Ref. 501010 FOTO0001 Añ…" at bounding box center [368, 395] width 335 height 308
copy h1 "Kit conector paneles macho+hembra Mc4 1-6mm Scf_C-1000v"
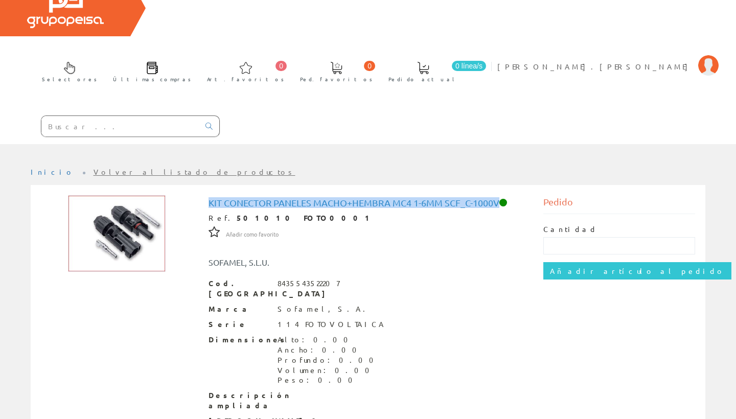
scroll to position [46, 0]
